Goal: Task Accomplishment & Management: Use online tool/utility

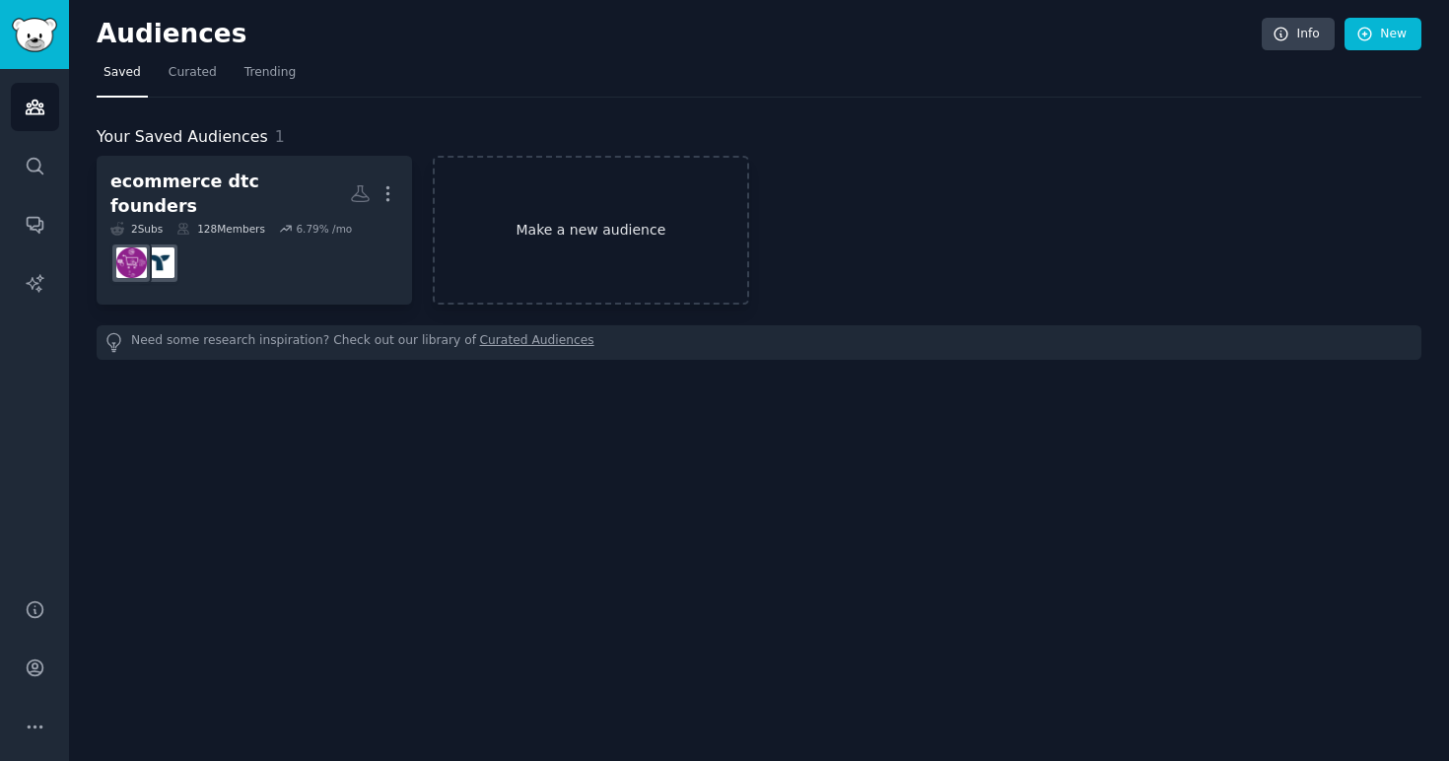
click at [575, 226] on link "Make a new audience" at bounding box center [590, 230] width 315 height 149
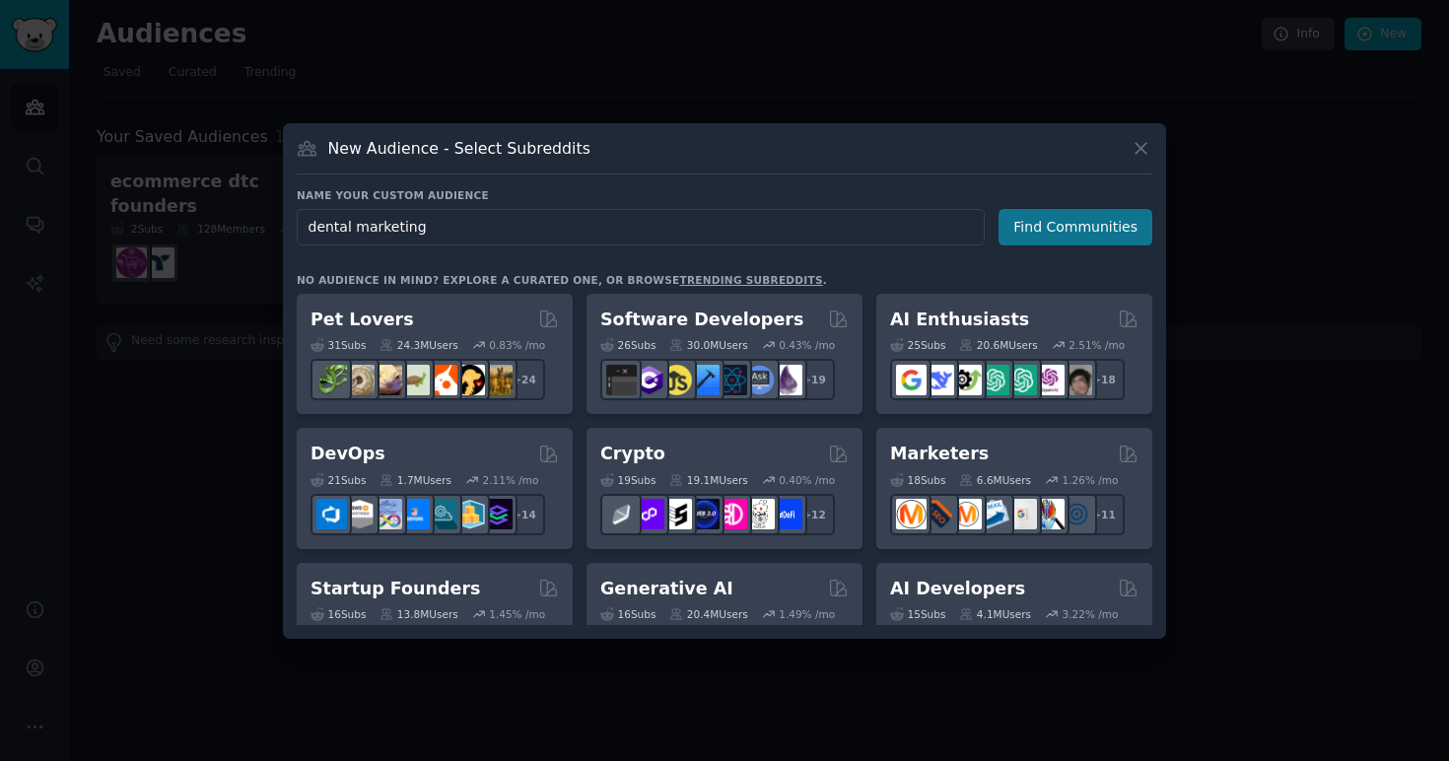
type input "dental marketing"
click at [1072, 229] on button "Find Communities" at bounding box center [1076, 227] width 154 height 36
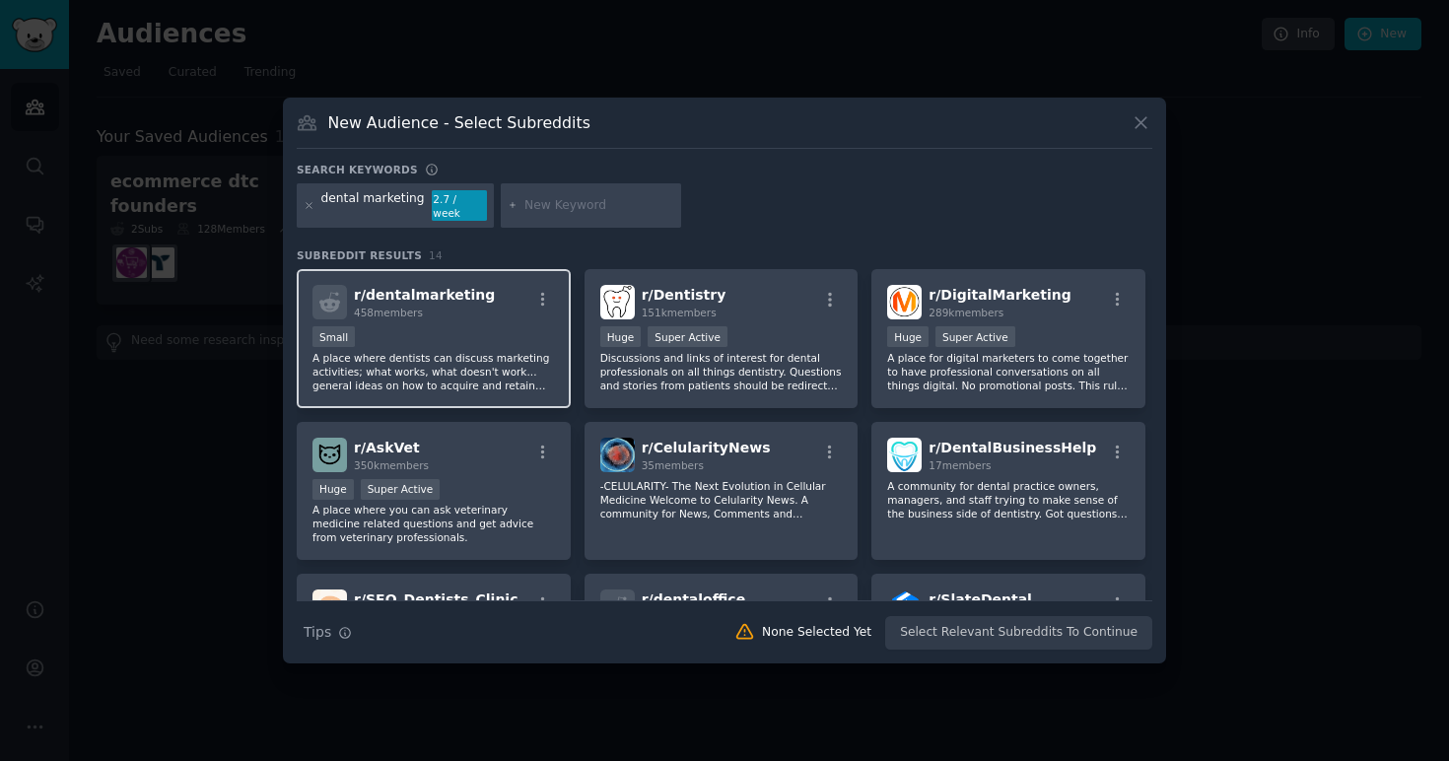
click at [463, 360] on p "A place where dentists can discuss marketing activities; what works, what doesn…" at bounding box center [433, 371] width 242 height 41
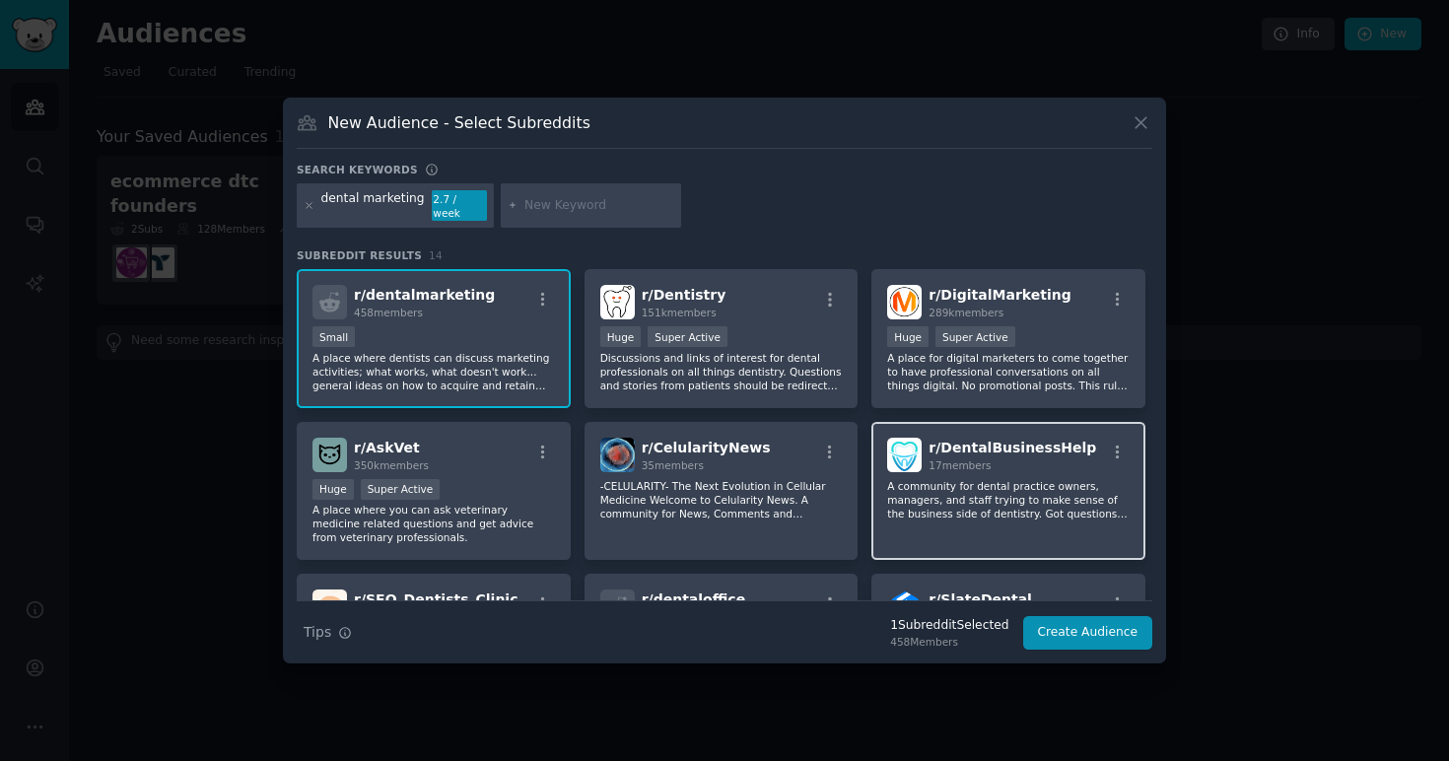
click at [1027, 495] on p "A community for dental practice owners, managers, and staff trying to make sens…" at bounding box center [1008, 499] width 242 height 41
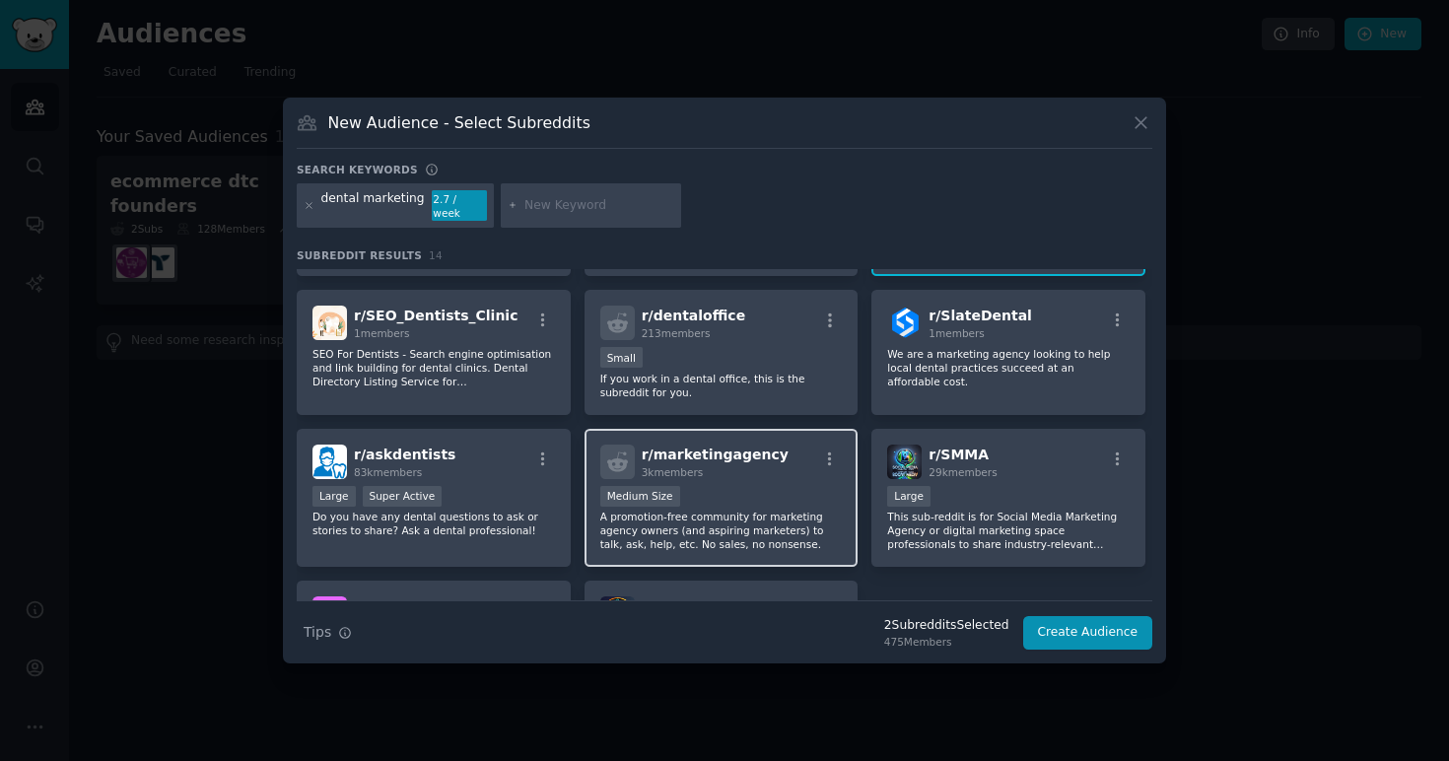
scroll to position [282, 0]
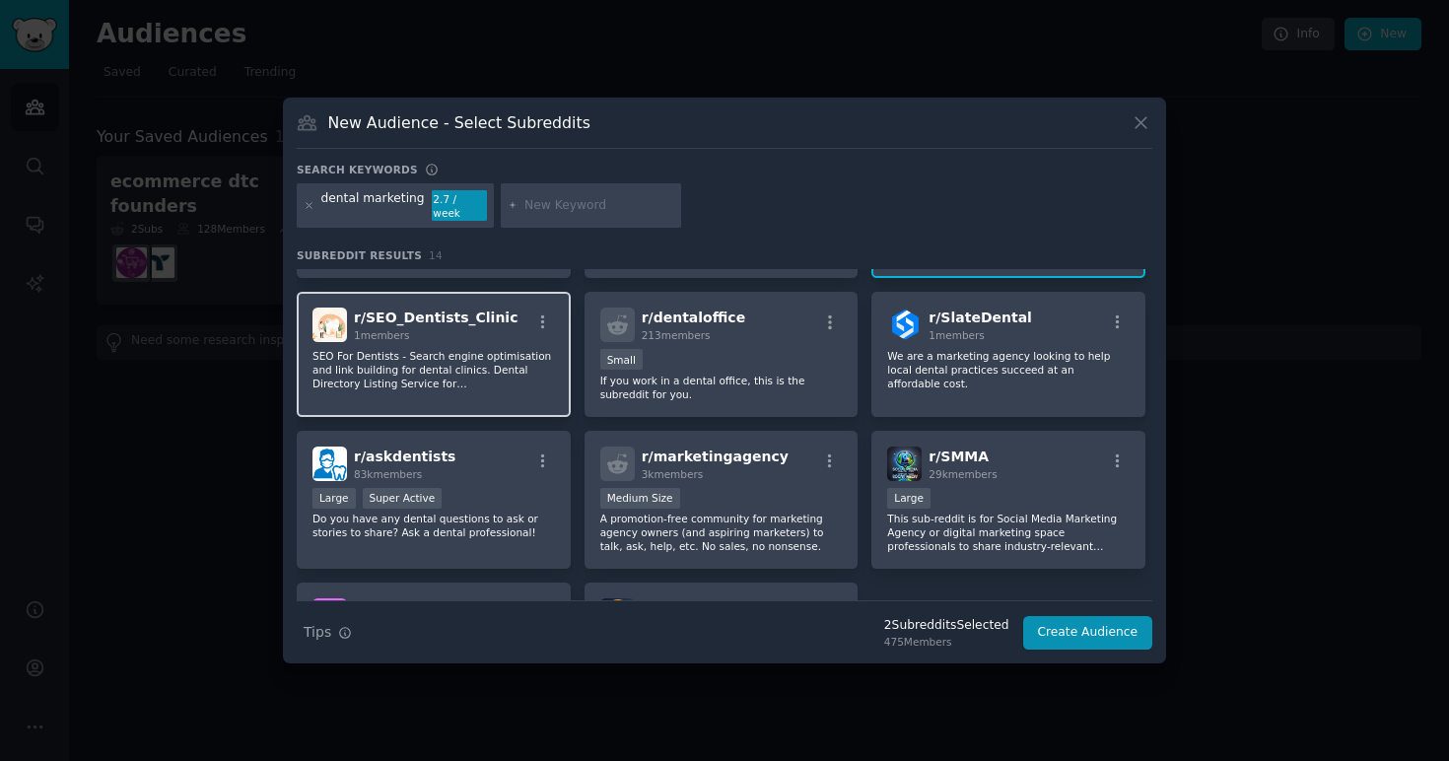
click at [463, 373] on p "SEO For Dentists - Search engine optimisation and link building for dental clin…" at bounding box center [433, 369] width 242 height 41
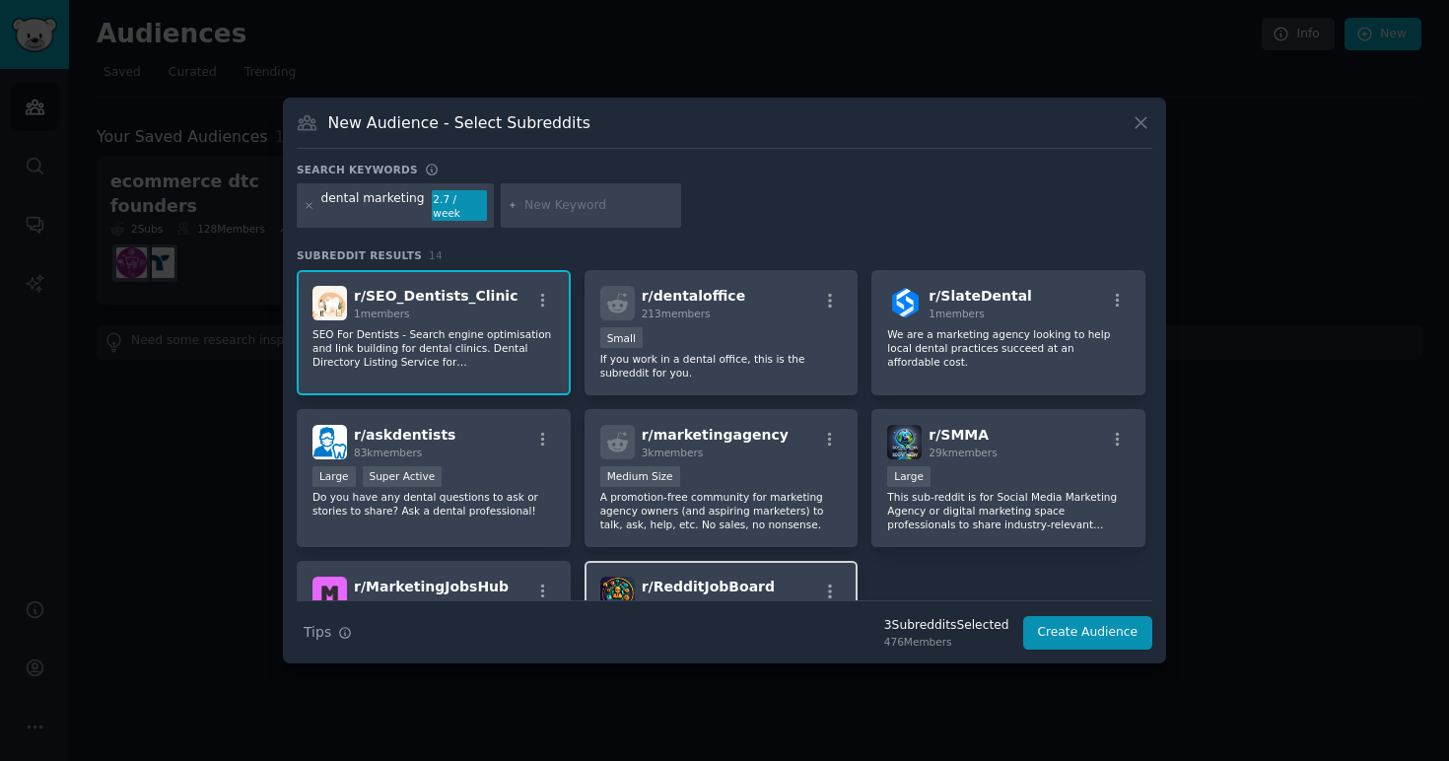
scroll to position [0, 0]
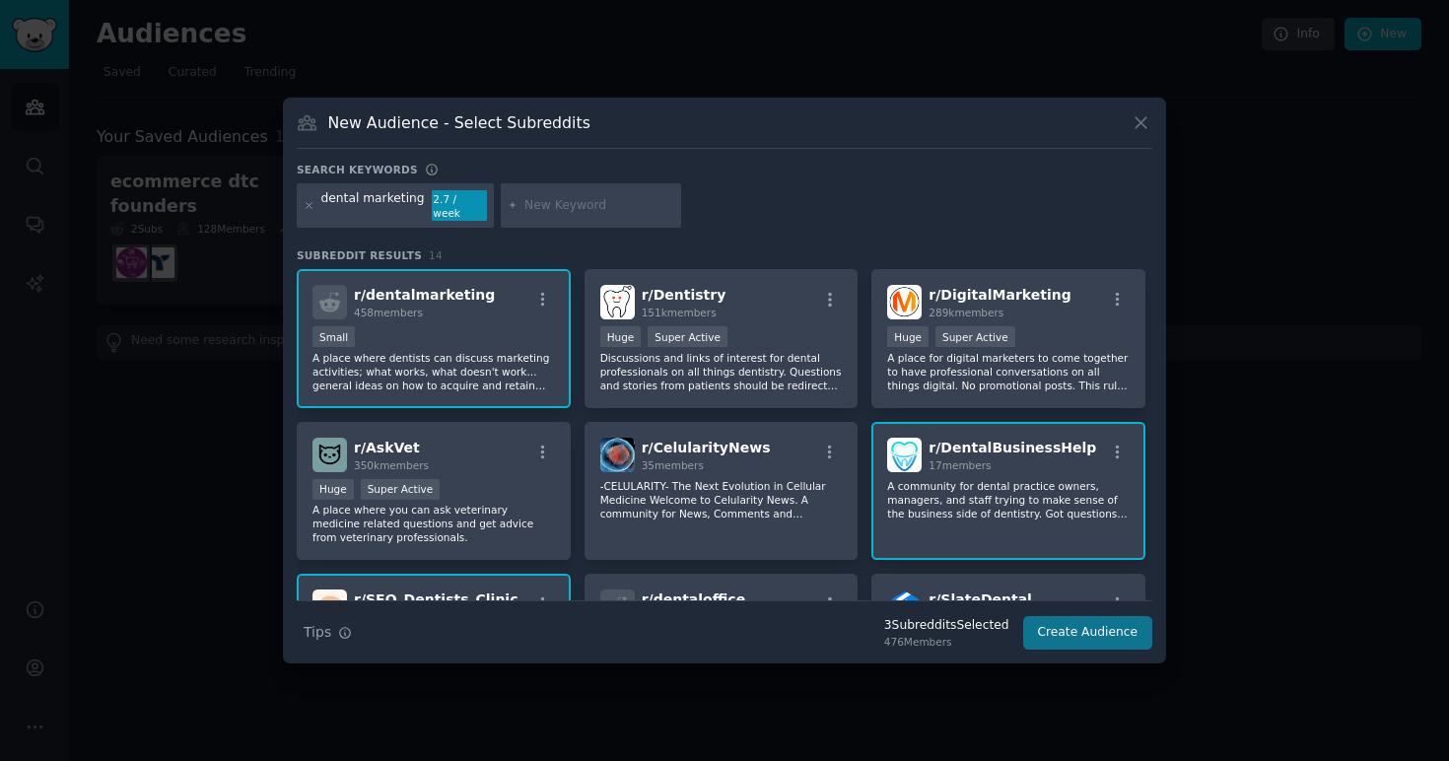
click at [1090, 636] on button "Create Audience" at bounding box center [1088, 633] width 130 height 34
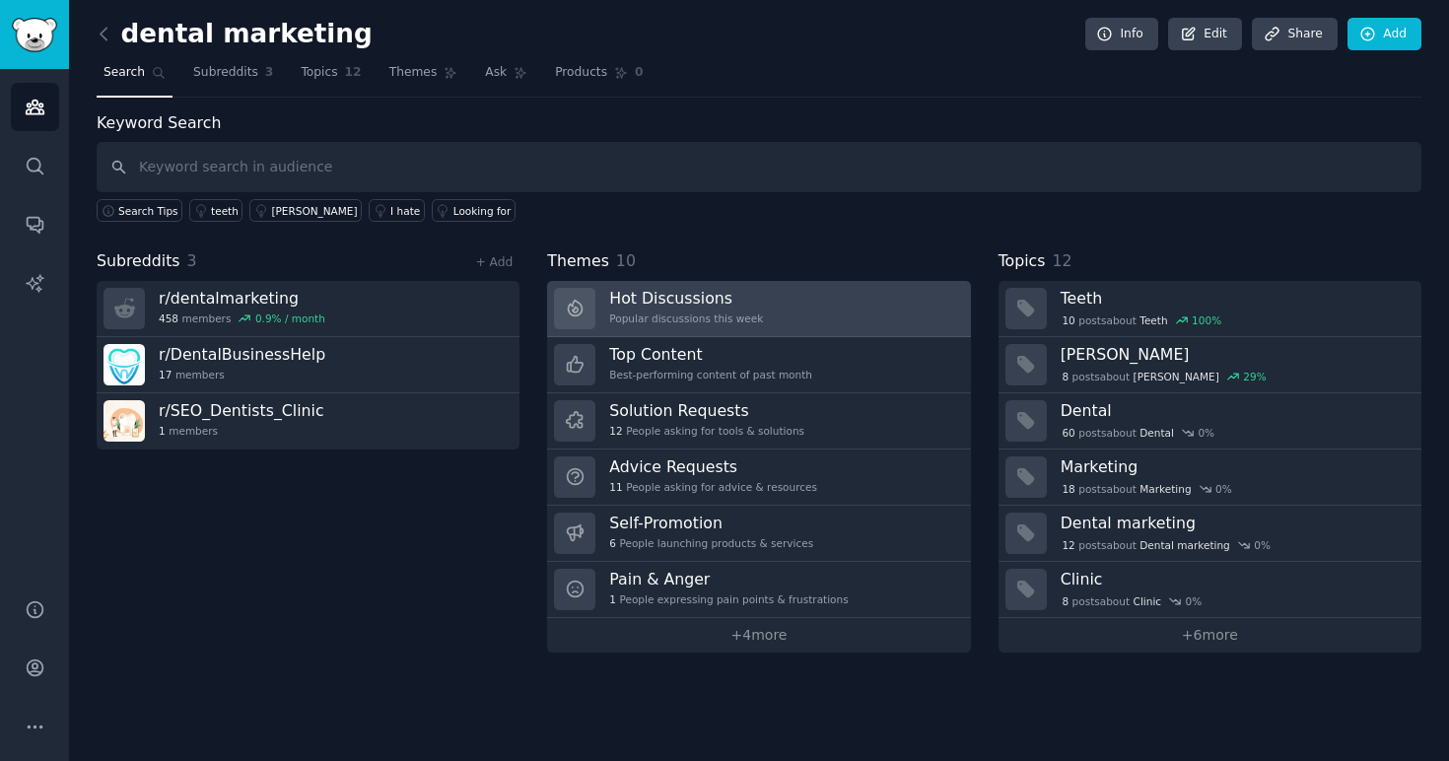
click at [712, 308] on div "Hot Discussions Popular discussions this week" at bounding box center [686, 308] width 154 height 41
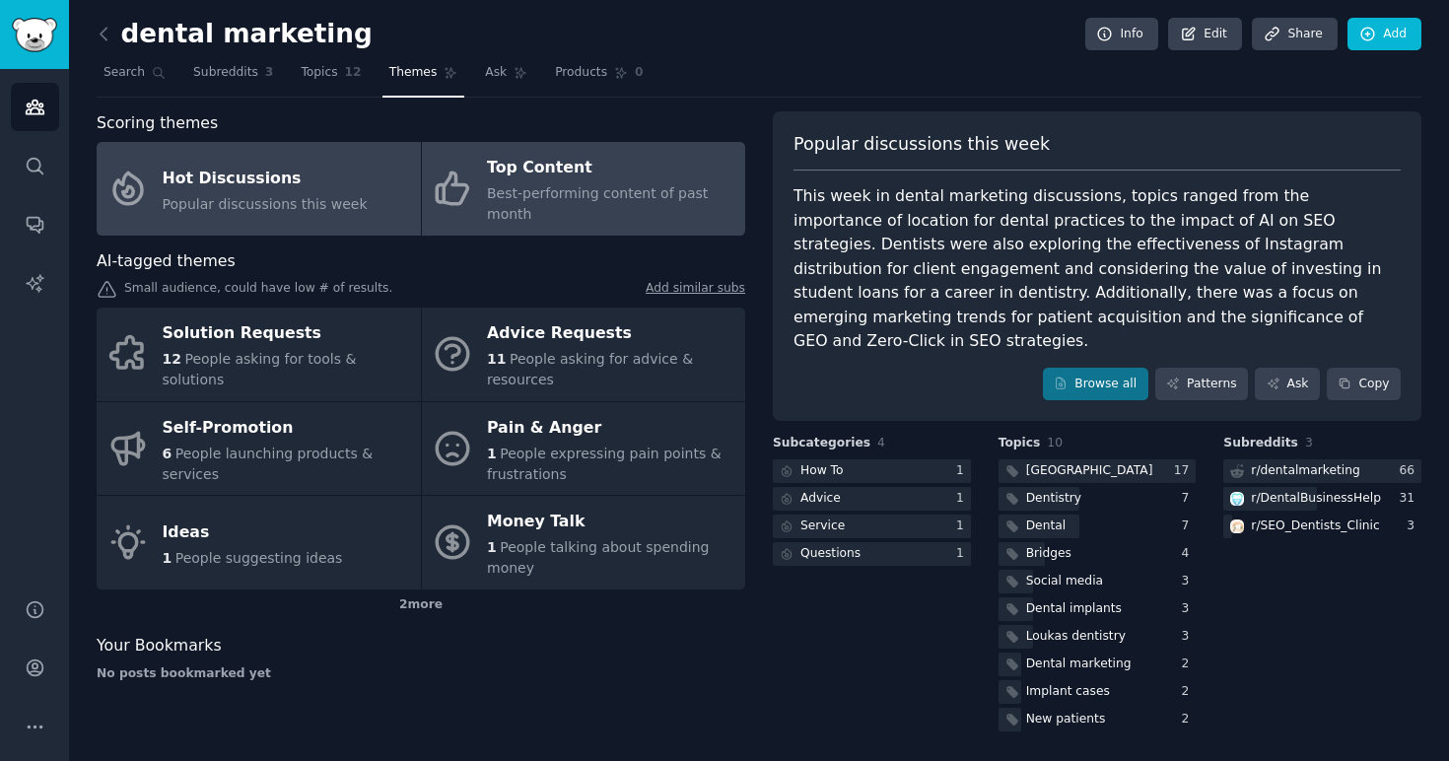
click at [593, 201] on div "Best-performing content of past month" at bounding box center [611, 203] width 248 height 41
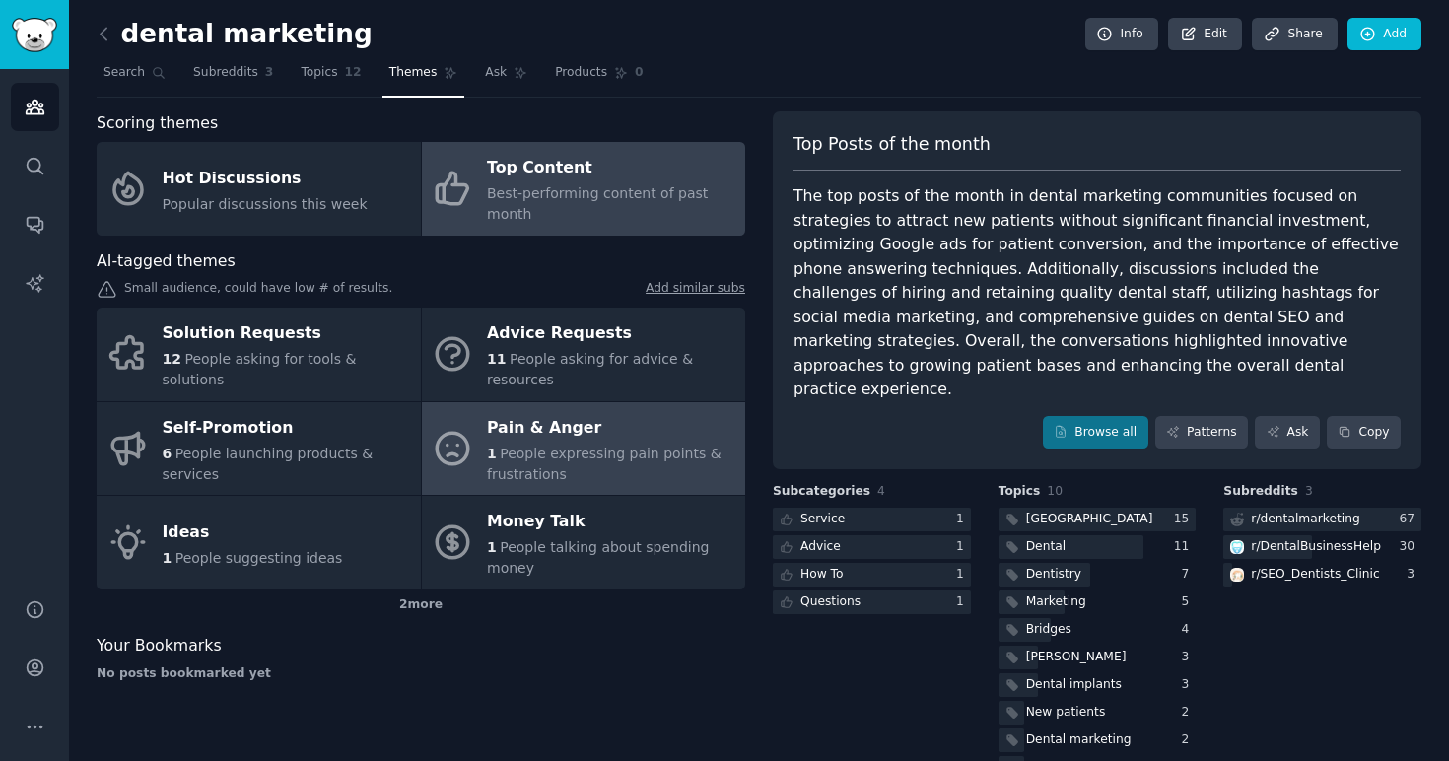
click at [521, 458] on span "People expressing pain points & frustrations" at bounding box center [604, 464] width 235 height 36
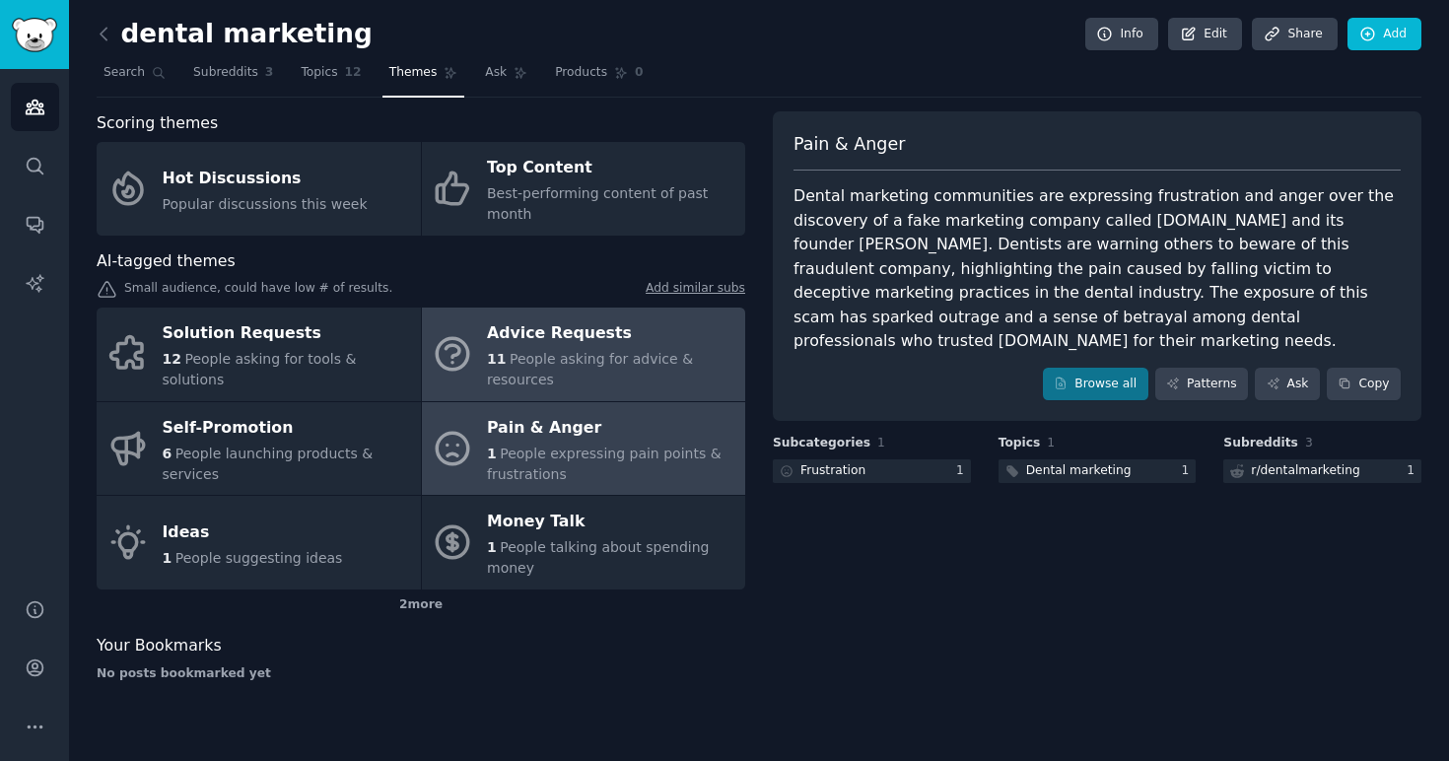
click at [540, 362] on span "People asking for advice & resources" at bounding box center [590, 369] width 206 height 36
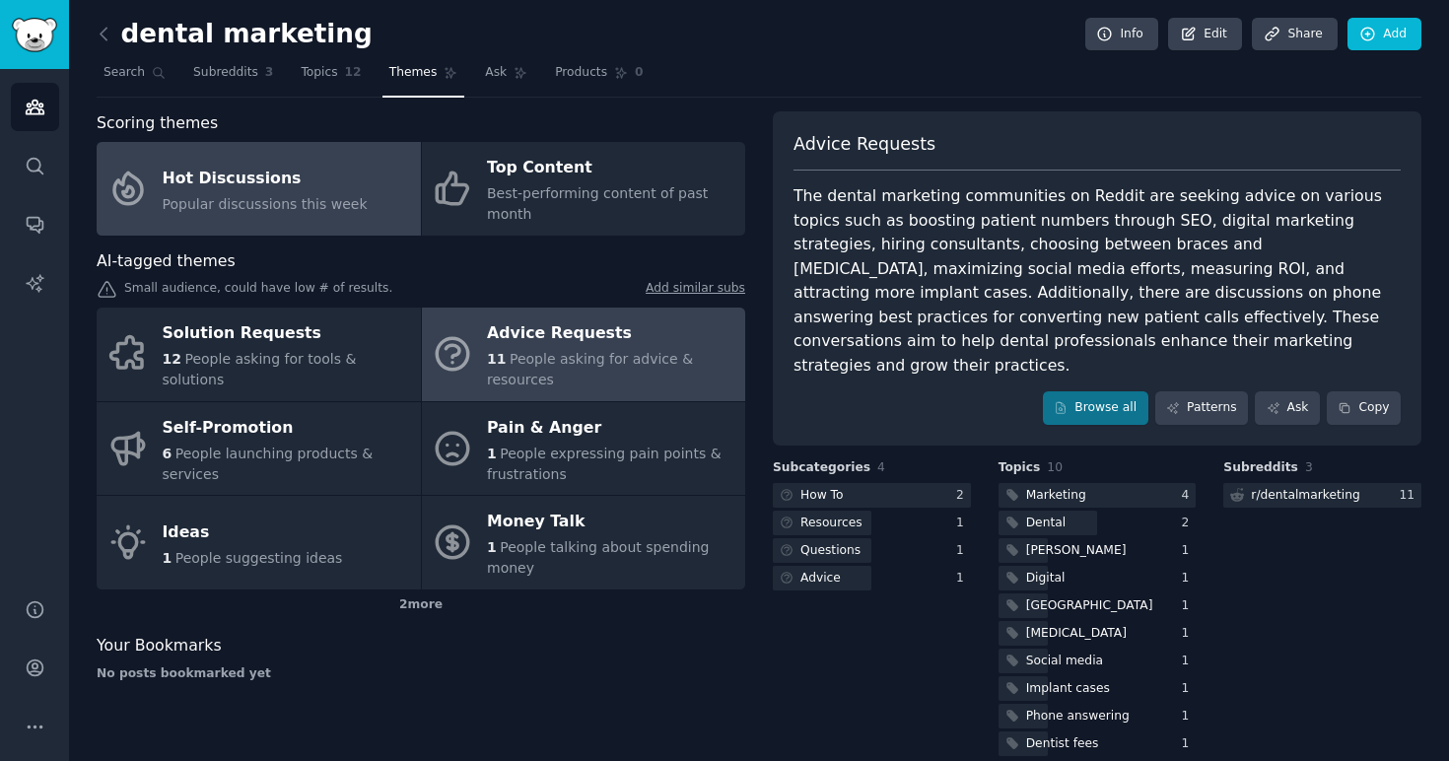
click at [285, 186] on div "Hot Discussions" at bounding box center [265, 179] width 205 height 32
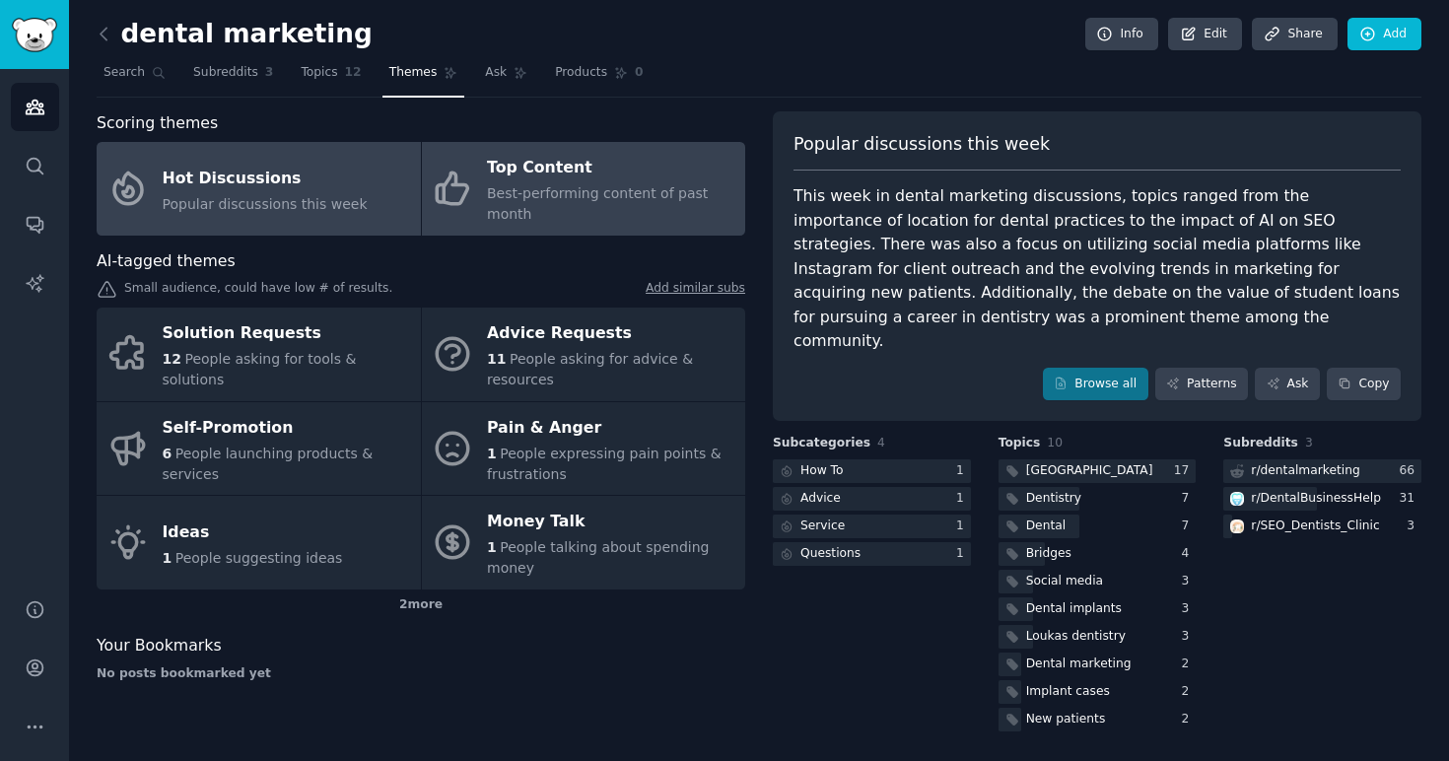
click at [618, 211] on div "Best-performing content of past month" at bounding box center [611, 203] width 248 height 41
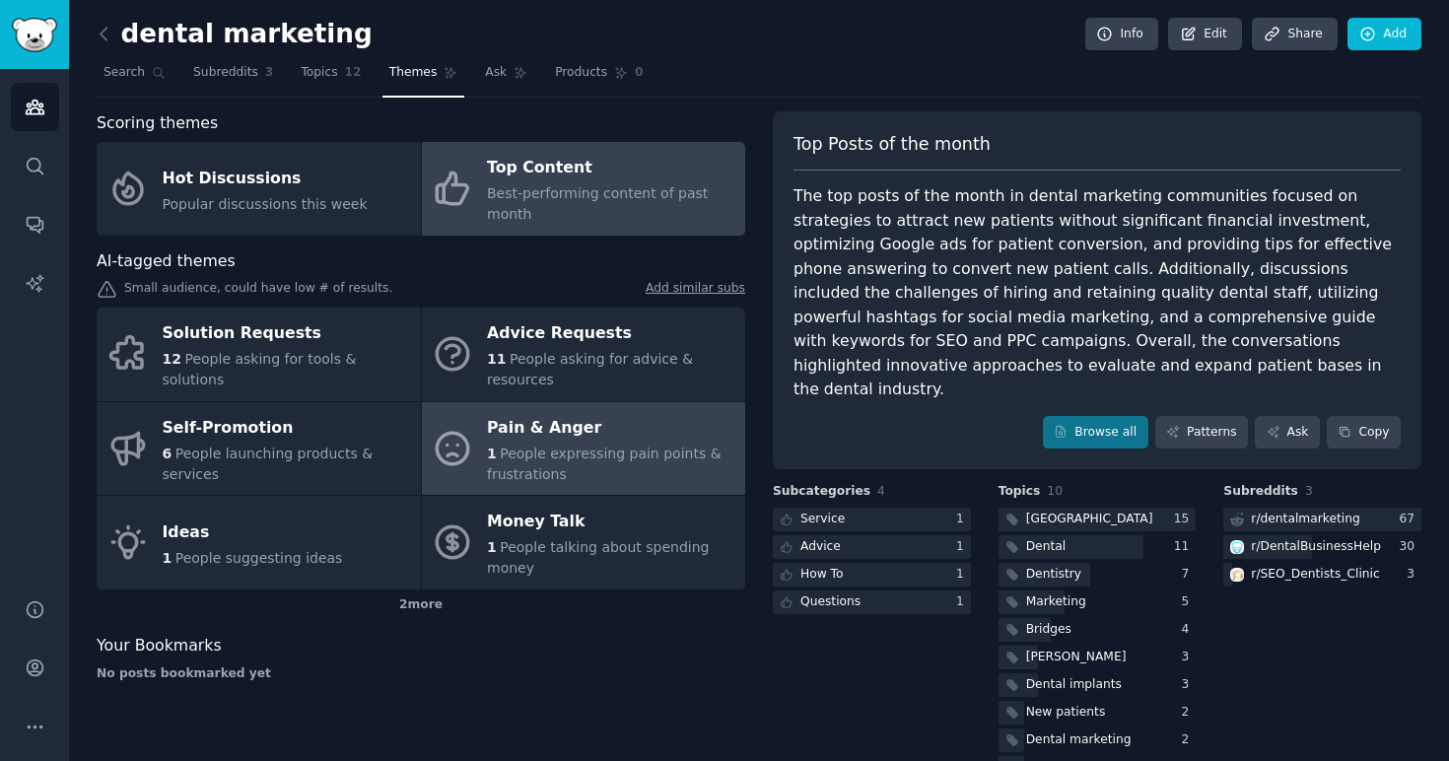
click at [598, 444] on div "1 People expressing pain points & frustrations" at bounding box center [611, 464] width 248 height 41
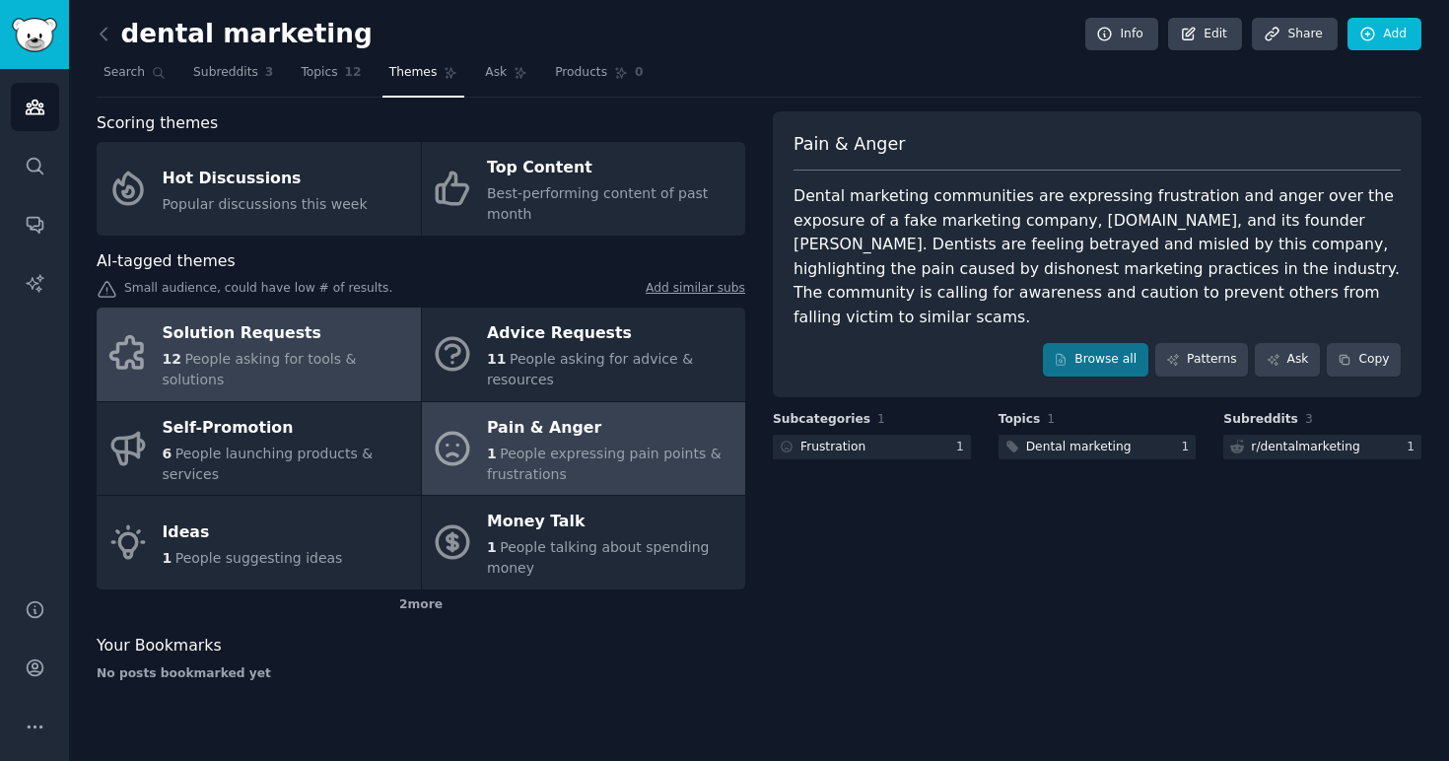
click at [240, 350] on div "Solution Requests" at bounding box center [287, 334] width 248 height 32
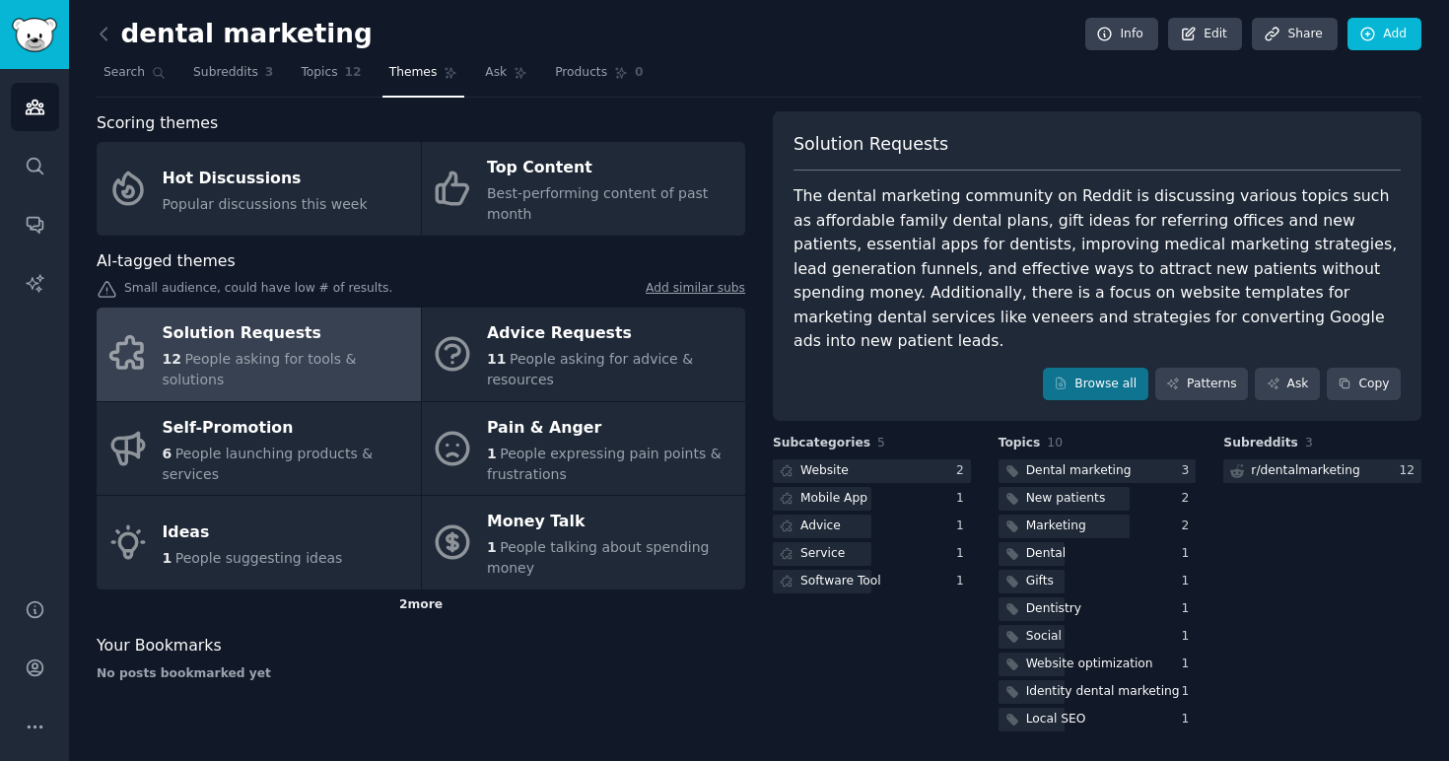
click at [410, 607] on div "2 more" at bounding box center [421, 605] width 649 height 32
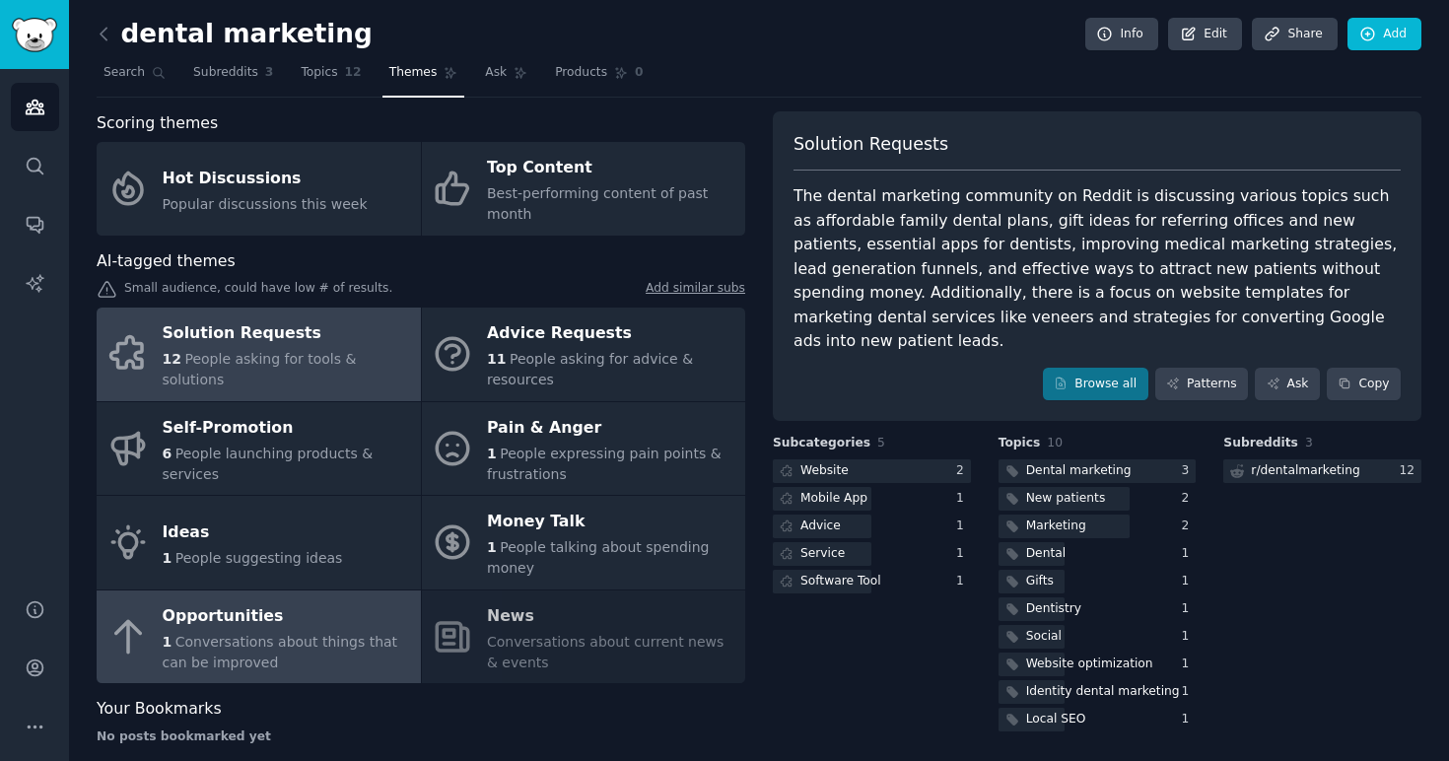
click at [282, 647] on div "1 Conversations about things that can be improved" at bounding box center [287, 652] width 248 height 41
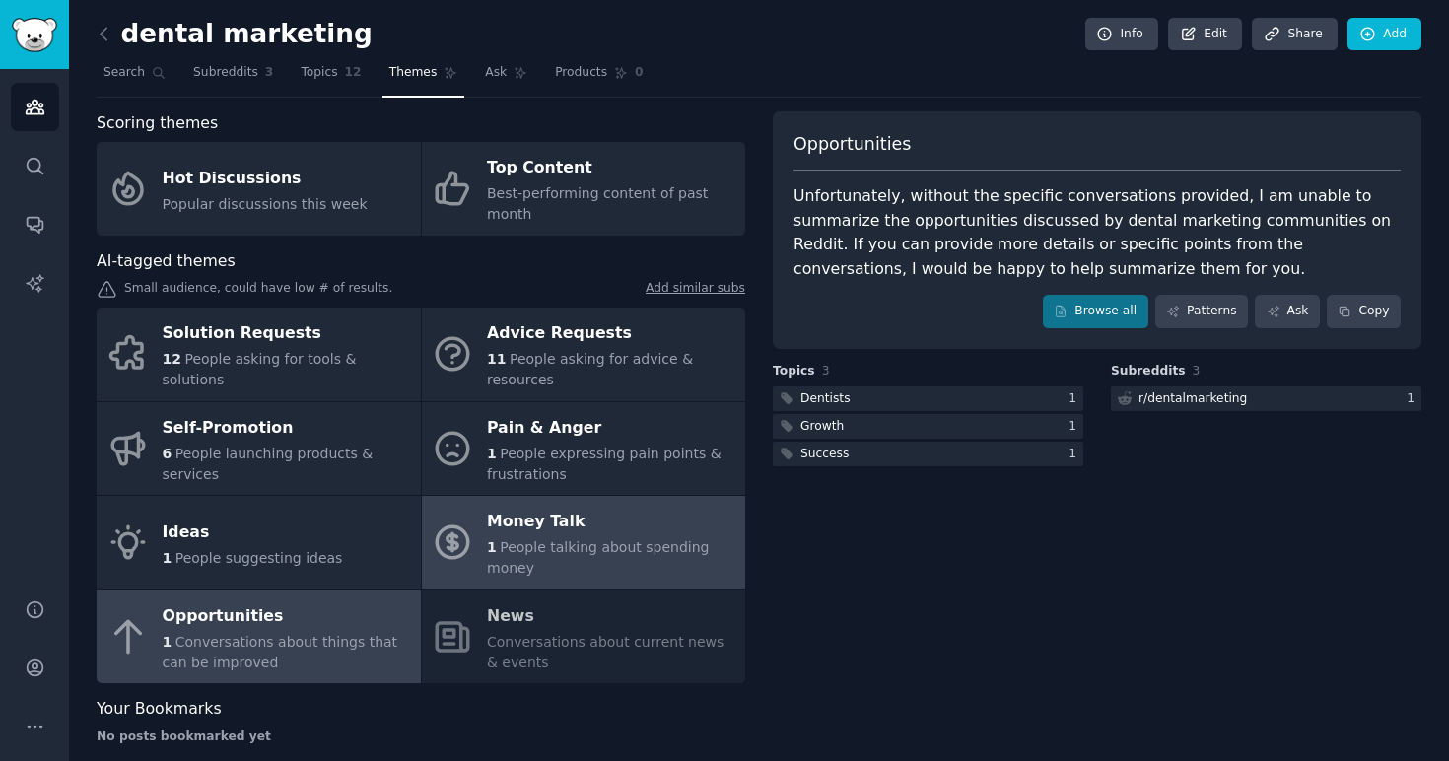
click at [614, 539] on span "People talking about spending money" at bounding box center [598, 557] width 222 height 36
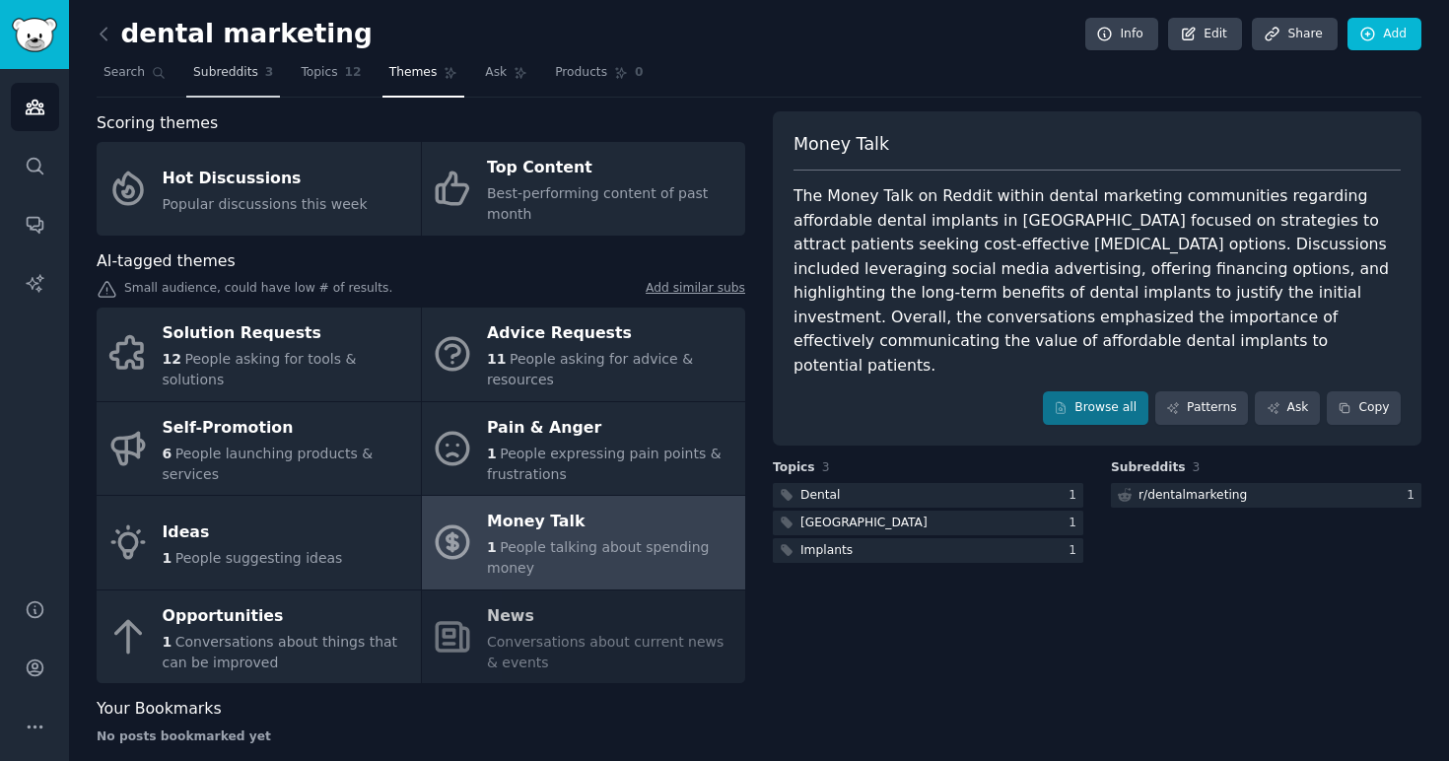
click at [235, 76] on span "Subreddits" at bounding box center [225, 73] width 65 height 18
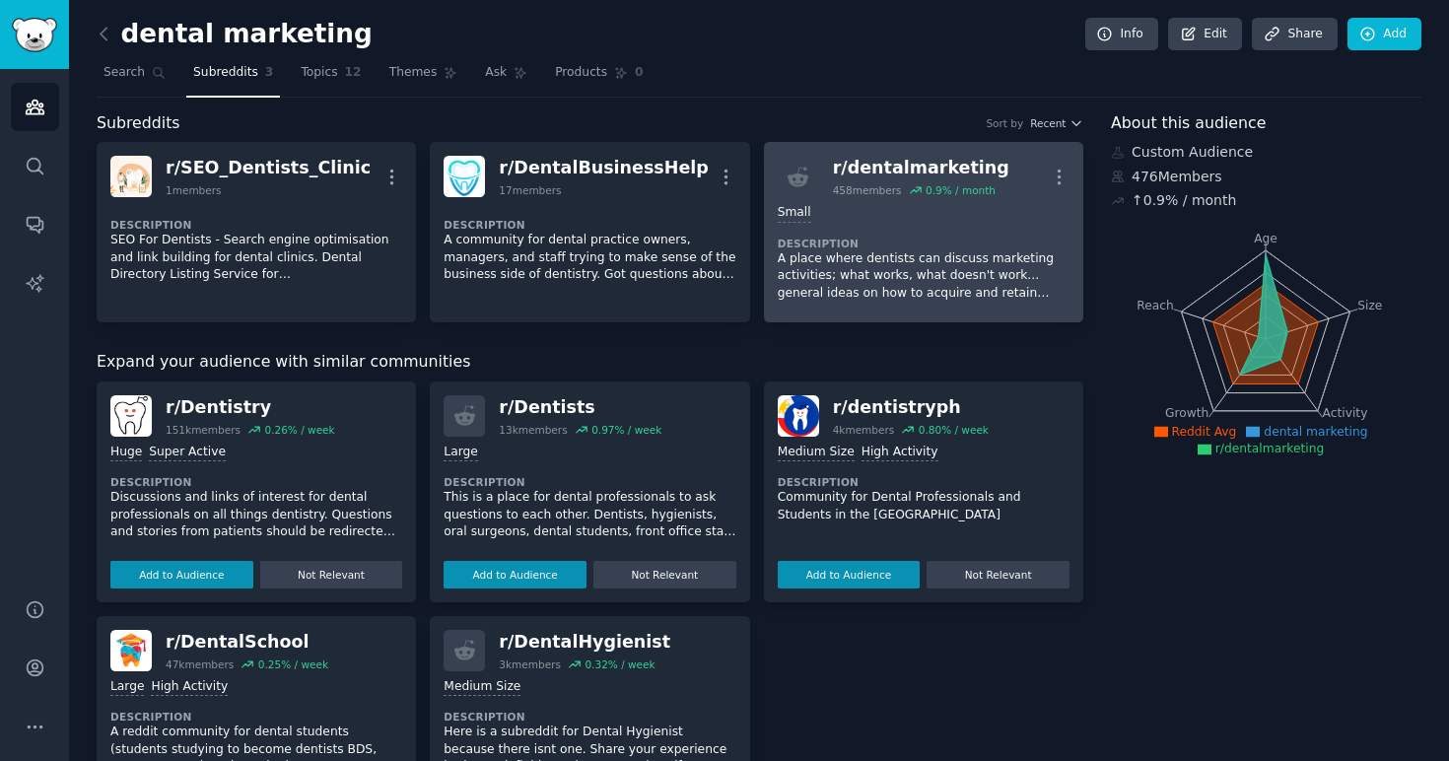
click at [933, 271] on p "A place where dentists can discuss marketing activities; what works, what doesn…" at bounding box center [924, 276] width 292 height 52
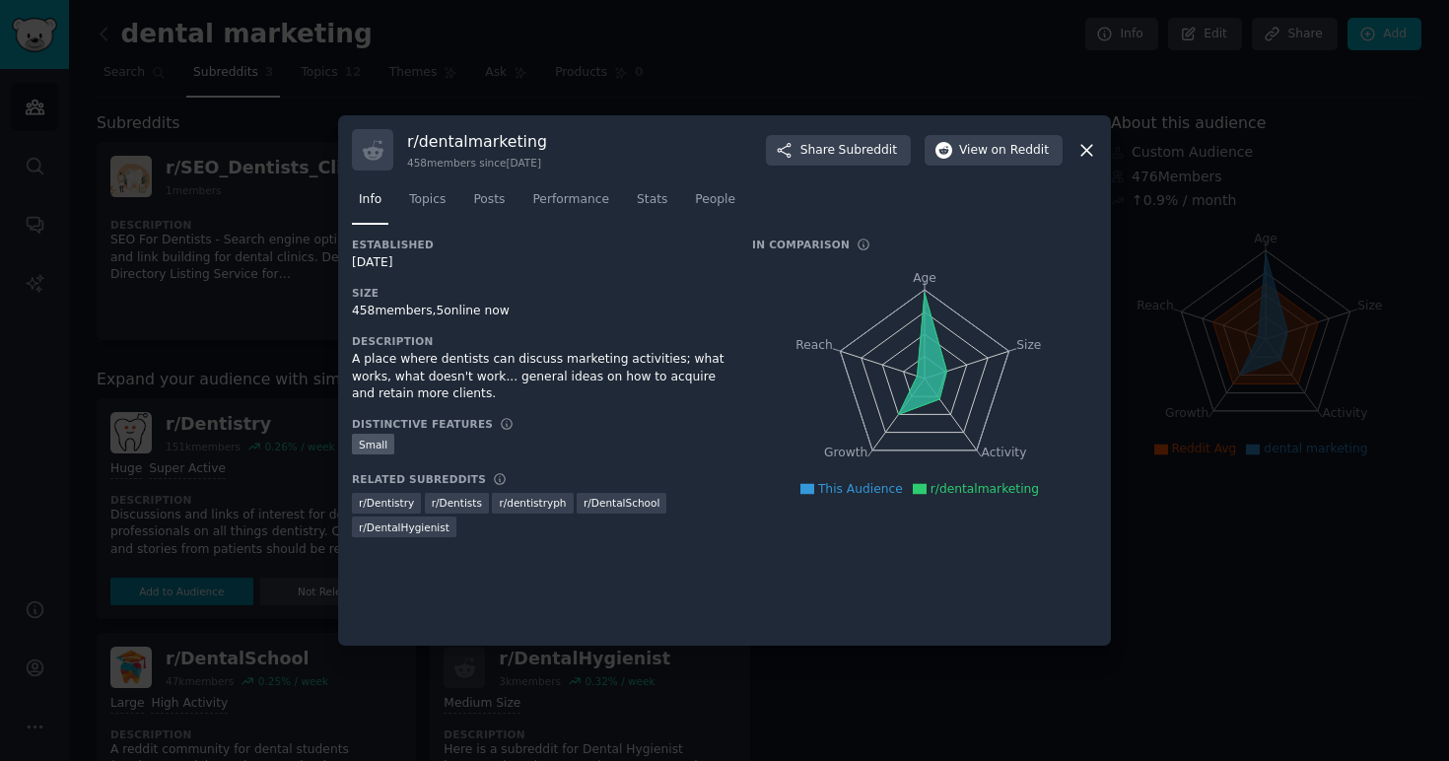
click at [1078, 154] on icon at bounding box center [1086, 150] width 21 height 21
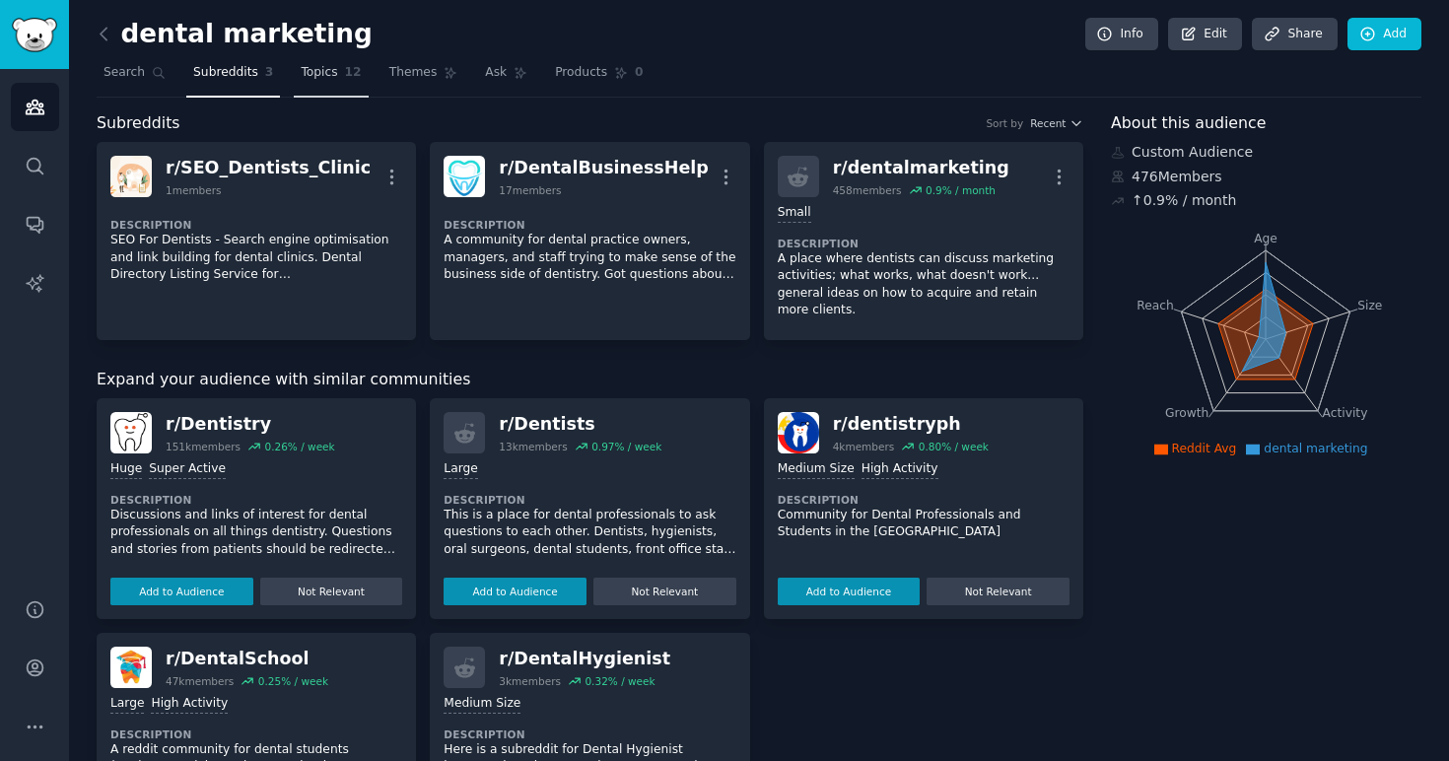
click at [319, 74] on span "Topics" at bounding box center [319, 73] width 36 height 18
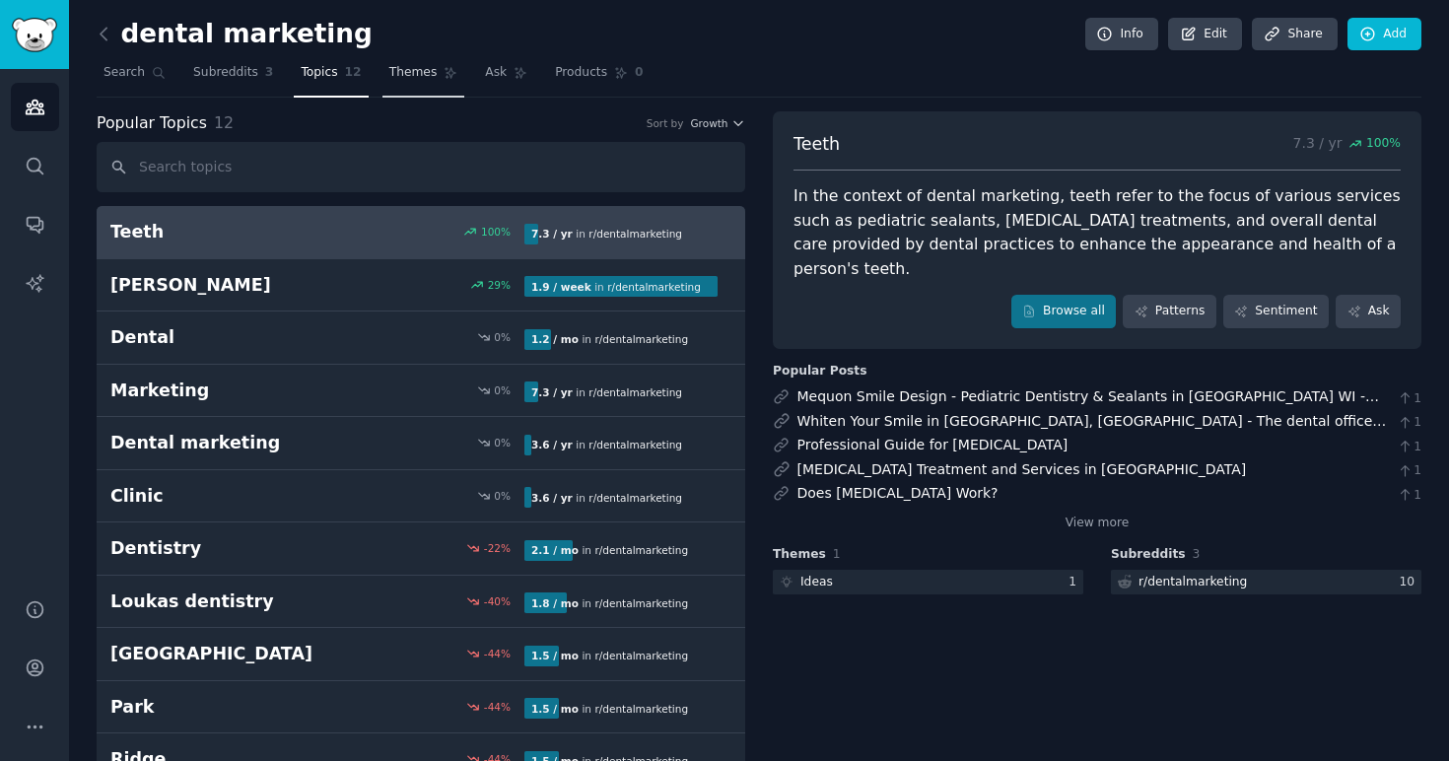
click at [411, 77] on span "Themes" at bounding box center [413, 73] width 48 height 18
